Goal: Find specific page/section: Find specific page/section

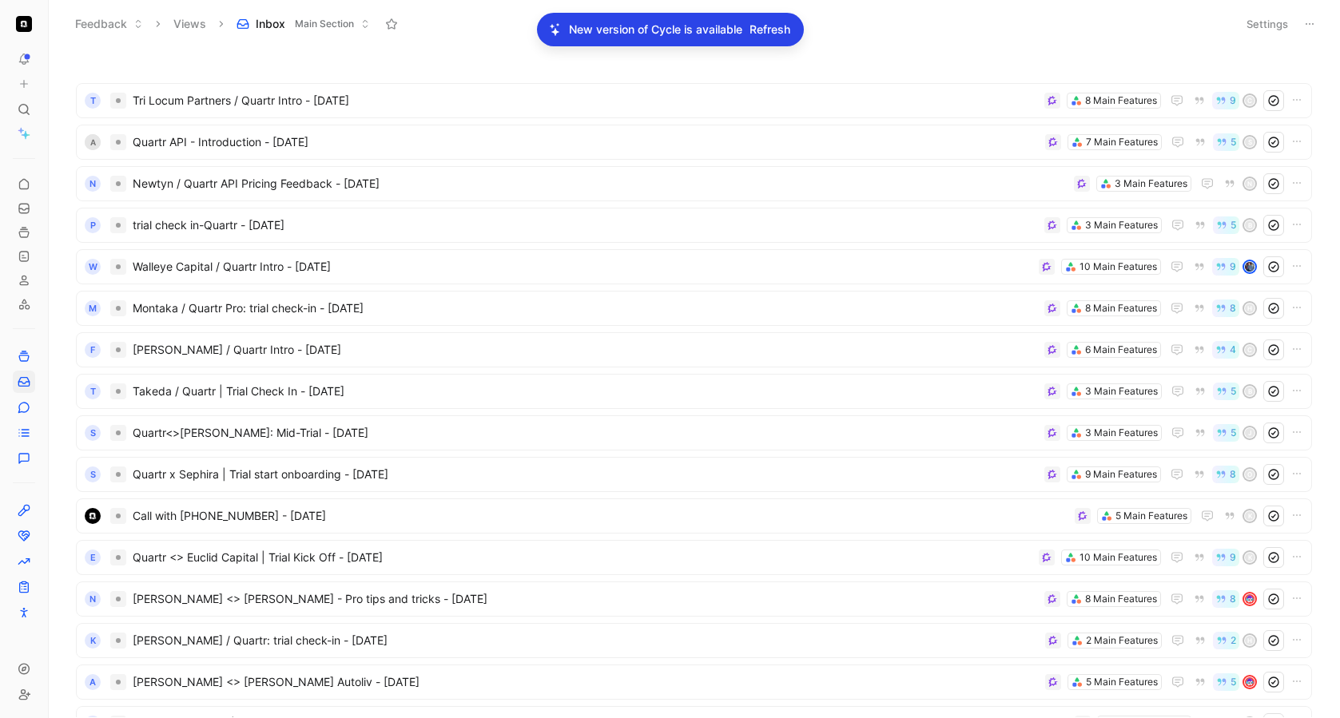
click at [767, 29] on span "Refresh" at bounding box center [769, 29] width 41 height 19
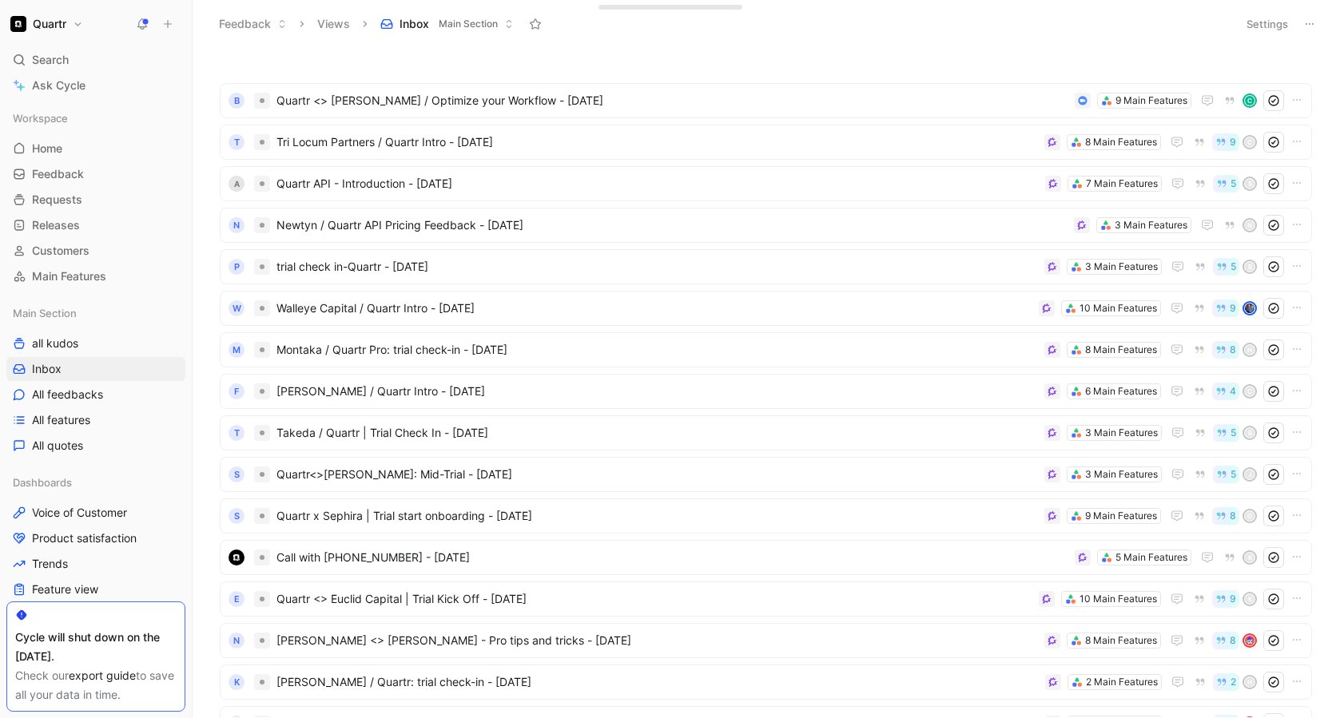
click at [355, 54] on div "B Quartr <> [PERSON_NAME] / Optimize your Workflow - [DATE] 9 Main Features C T…" at bounding box center [763, 386] width 1125 height 664
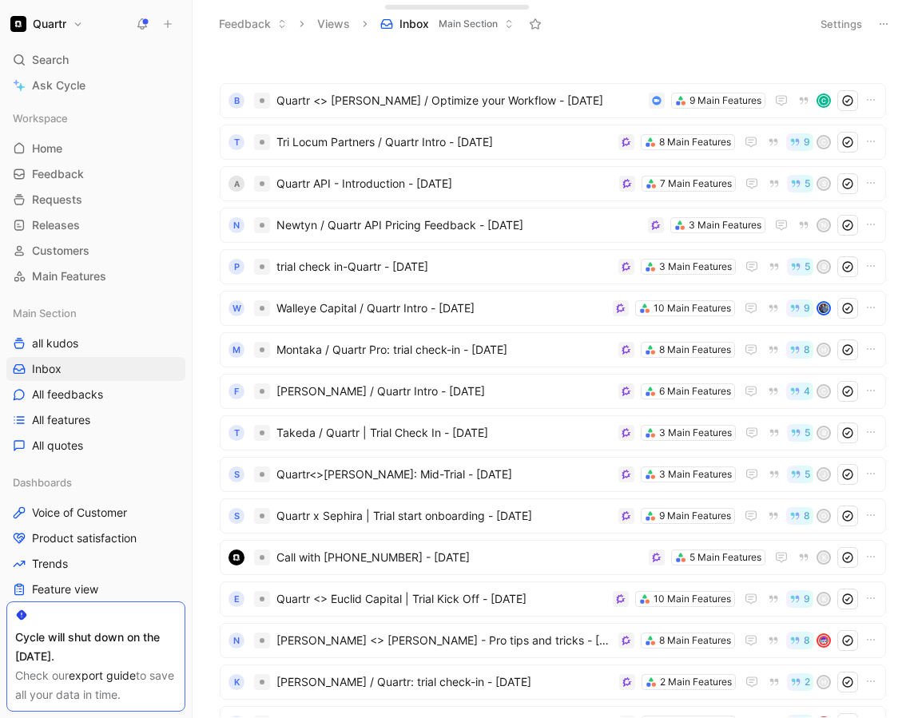
click at [109, 678] on link "export guide" at bounding box center [102, 676] width 67 height 14
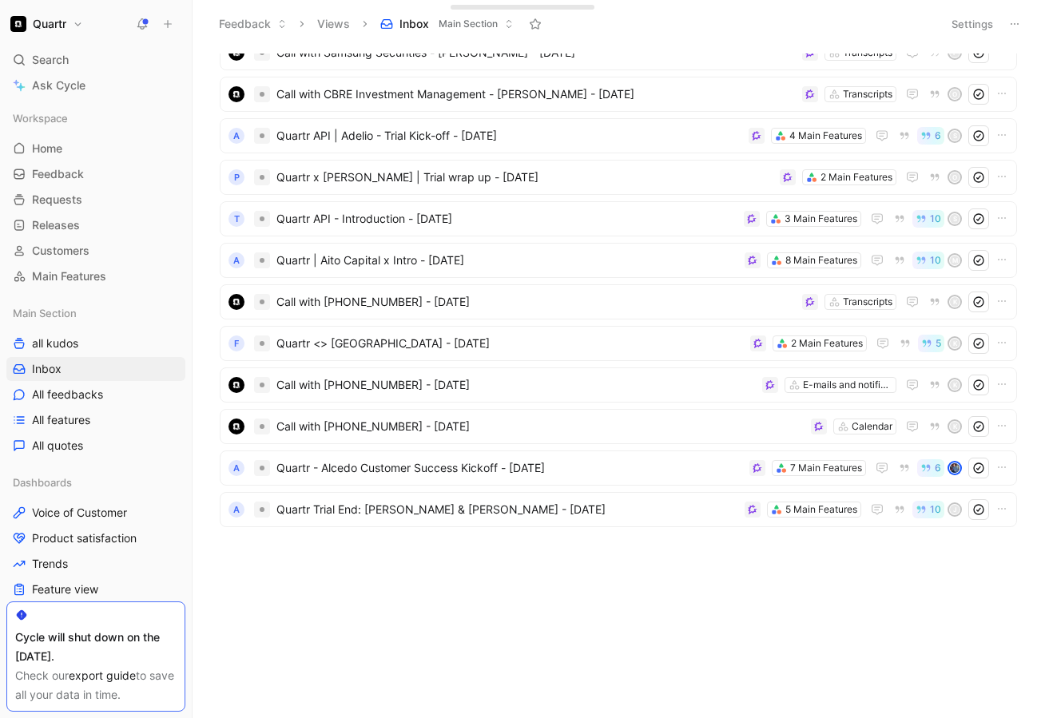
scroll to position [16, 0]
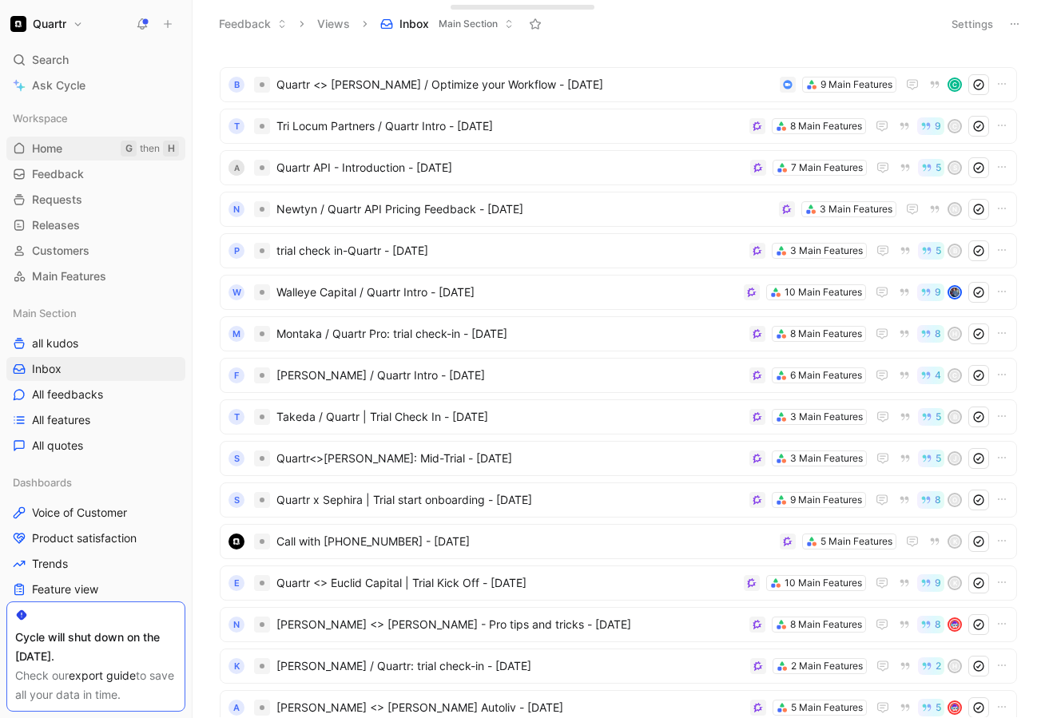
click at [54, 160] on div "Workspace Home G then H Feedback G then F Requests G then R Releases G then L C…" at bounding box center [95, 197] width 179 height 182
click at [66, 151] on link "Home G then H" at bounding box center [95, 149] width 179 height 24
